Goal: Task Accomplishment & Management: Manage account settings

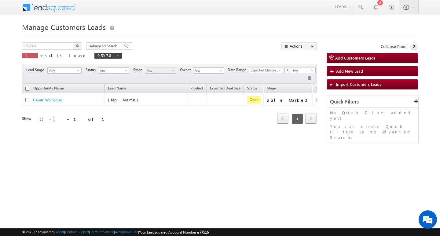
click at [65, 46] on input "959748" at bounding box center [48, 45] width 52 height 7
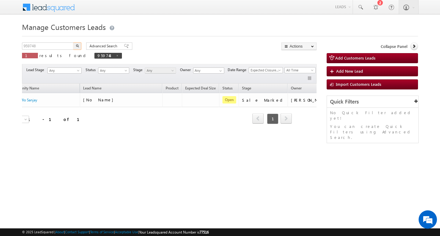
click at [65, 46] on input "959748" at bounding box center [48, 45] width 52 height 7
type input "Search Customers Leads"
click at [56, 49] on input "text" at bounding box center [48, 45] width 52 height 7
paste input "959766"
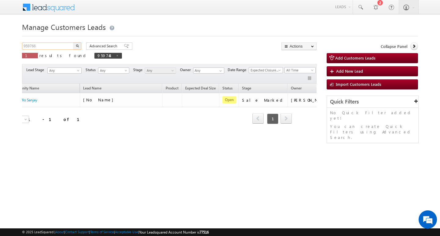
type input "959766"
click at [73, 42] on button "button" at bounding box center [77, 45] width 8 height 7
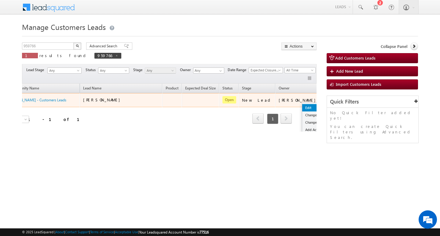
click at [302, 106] on link "Edit" at bounding box center [317, 107] width 31 height 7
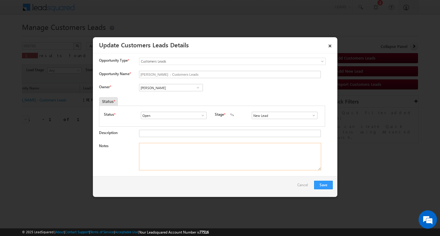
click at [220, 161] on textarea "Notes" at bounding box center [230, 156] width 182 height 27
click at [312, 117] on span at bounding box center [314, 115] width 6 height 5
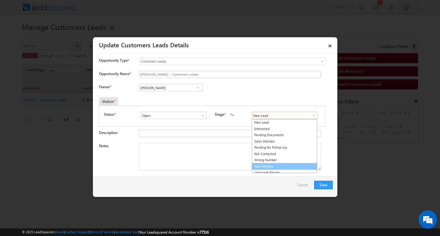
click at [292, 166] on link "Sale Marked" at bounding box center [284, 166] width 65 height 7
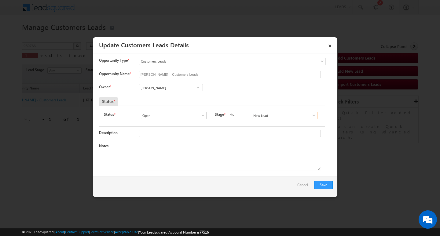
type input "Sale Marked"
click at [263, 162] on textarea "Notes" at bounding box center [230, 156] width 182 height 27
drag, startPoint x: 263, startPoint y: 162, endPoint x: 241, endPoint y: 164, distance: 21.8
click at [262, 162] on textarea "Notes" at bounding box center [230, 156] width 182 height 27
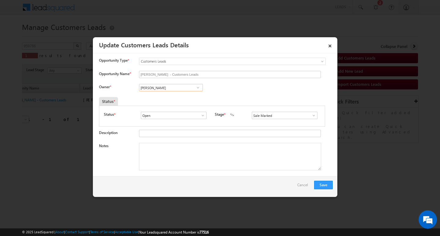
click at [162, 87] on input "[PERSON_NAME]" at bounding box center [171, 87] width 64 height 7
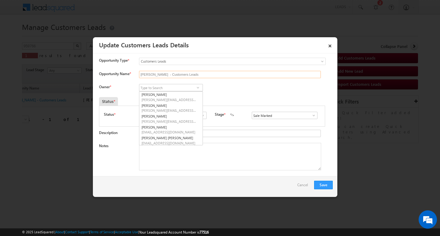
click at [188, 72] on input "[PERSON_NAME] - Customers Leads" at bounding box center [230, 74] width 182 height 7
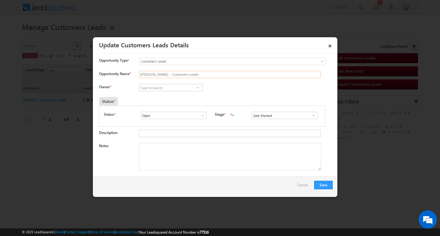
click at [188, 72] on input "[PERSON_NAME] - Customers Leads" at bounding box center [230, 74] width 182 height 7
click at [242, 77] on input "[PERSON_NAME] - Customers Leads" at bounding box center [230, 74] width 182 height 7
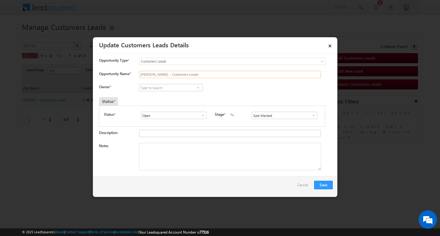
click at [242, 77] on input "[PERSON_NAME] - Customers Leads" at bounding box center [230, 74] width 182 height 7
click at [175, 78] on input "Opportunity Name *" at bounding box center [230, 74] width 182 height 7
paste input "[PERSON_NAME]"
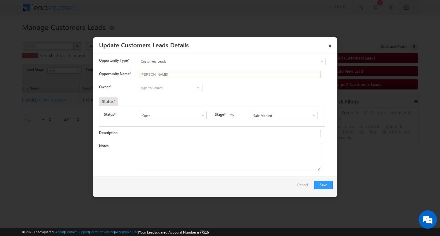
type input "[PERSON_NAME]"
click at [173, 85] on input at bounding box center [171, 87] width 64 height 7
click at [209, 152] on textarea "Notes" at bounding box center [230, 156] width 182 height 27
click at [194, 149] on textarea "Notes" at bounding box center [230, 156] width 182 height 27
paste textarea "5L/ LAKH Customer required top-up loan address Jhalawar"
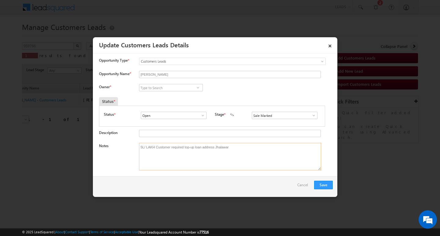
type textarea "5L/ LAKH Customer required top-up loan address Jhalawar"
click at [173, 89] on input at bounding box center [171, 87] width 64 height 7
click at [169, 86] on input at bounding box center [171, 87] width 64 height 7
paste input "[PERSON_NAME]"
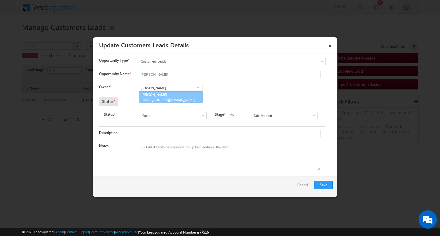
click at [170, 95] on link "[PERSON_NAME] [PERSON_NAME][EMAIL_ADDRESS][DOMAIN_NAME]" at bounding box center [171, 97] width 64 height 12
type input "[PERSON_NAME]"
click at [322, 184] on button "Save" at bounding box center [323, 185] width 19 height 9
